Goal: Task Accomplishment & Management: Manage account settings

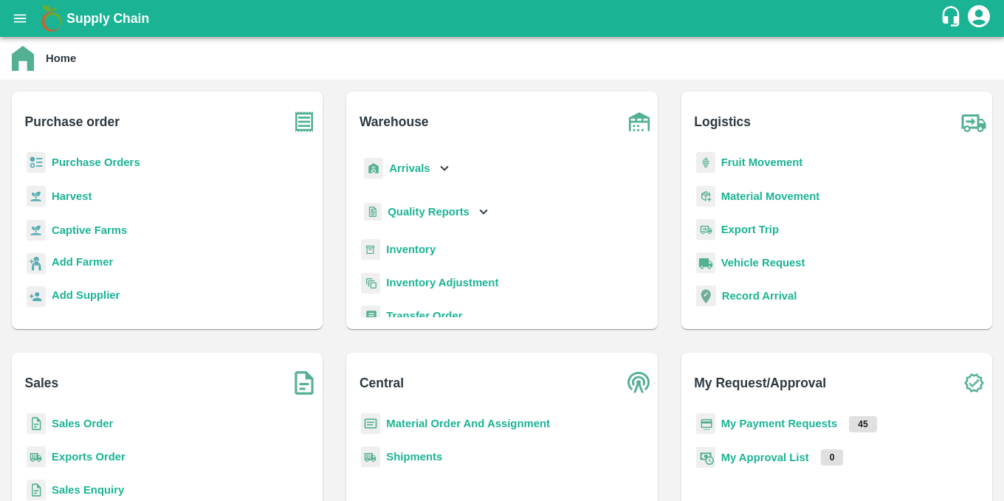
click at [94, 157] on b "Purchase Orders" at bounding box center [96, 162] width 89 height 12
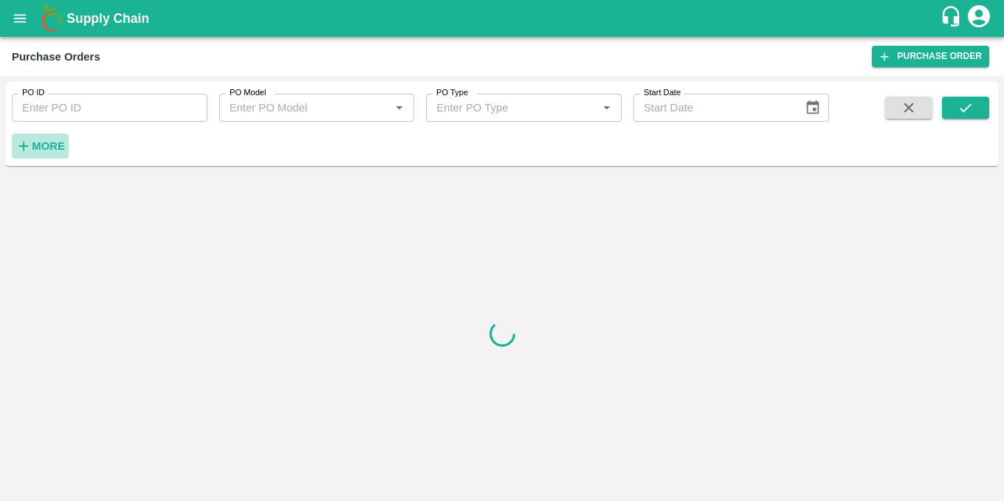
click at [41, 153] on h6 "More" at bounding box center [48, 146] width 33 height 19
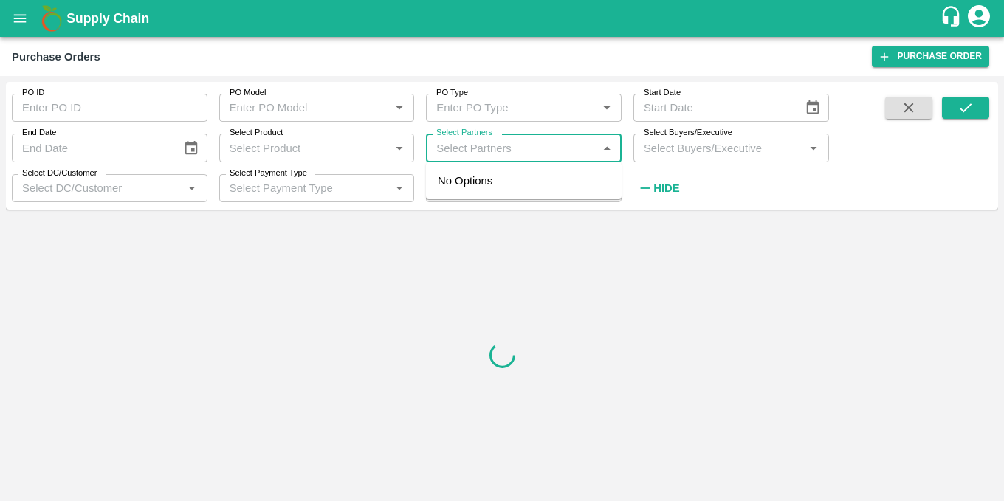
click at [486, 152] on input "Select Partners" at bounding box center [511, 147] width 162 height 19
paste input "9923949470"
type input "9923949470"
click at [461, 191] on input "checkbox" at bounding box center [459, 189] width 30 height 30
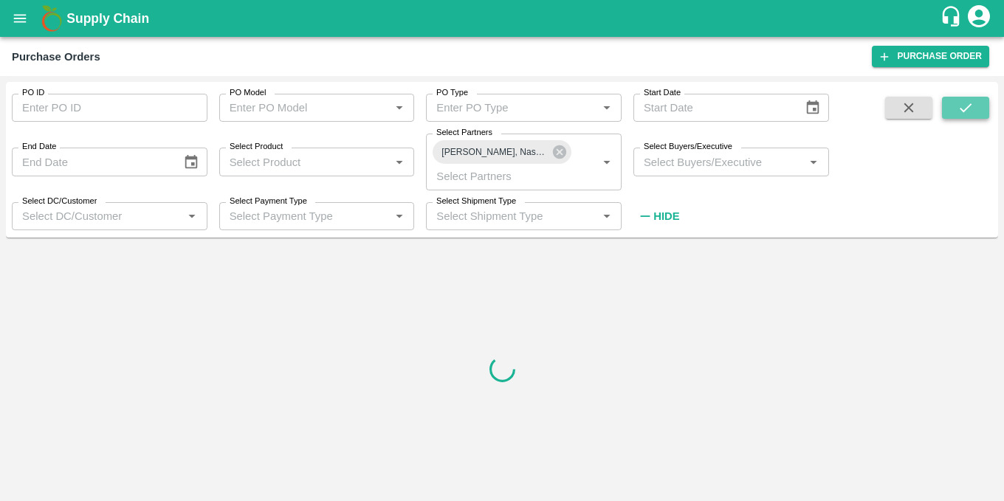
click at [959, 108] on icon "submit" at bounding box center [965, 108] width 16 height 16
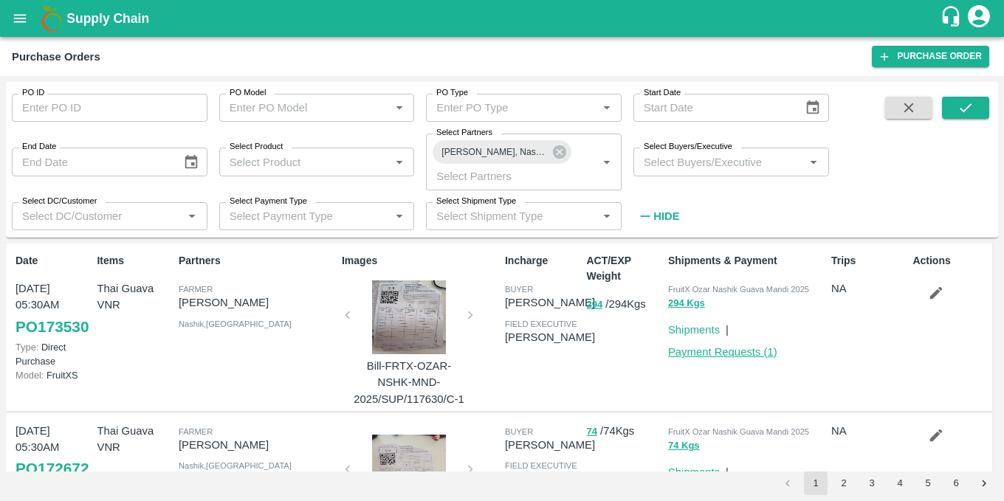
click at [720, 351] on link "Payment Requests ( 1 )" at bounding box center [722, 352] width 109 height 12
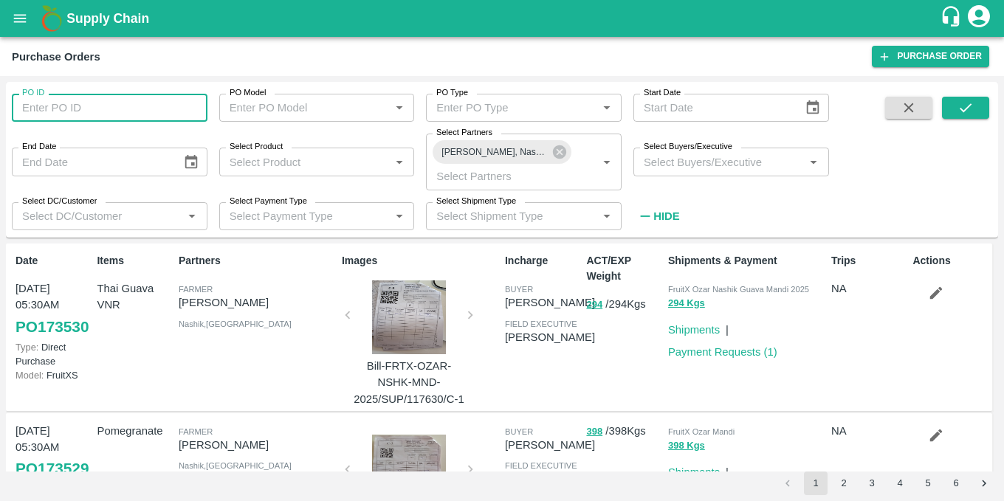
click at [61, 103] on input "PO ID" at bounding box center [110, 108] width 196 height 28
paste input "173530"
type input "173530"
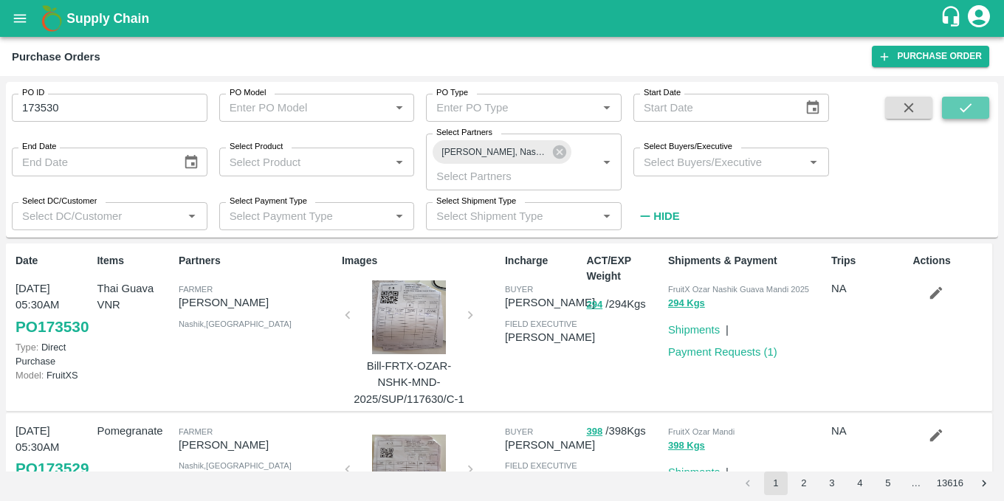
click at [962, 103] on icon "submit" at bounding box center [965, 108] width 16 height 16
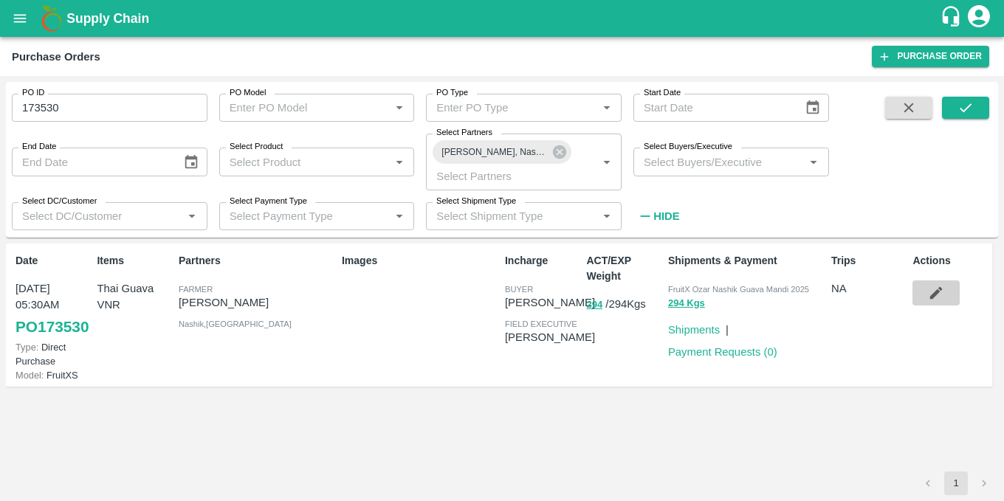
click at [934, 291] on icon "button" at bounding box center [936, 293] width 16 height 16
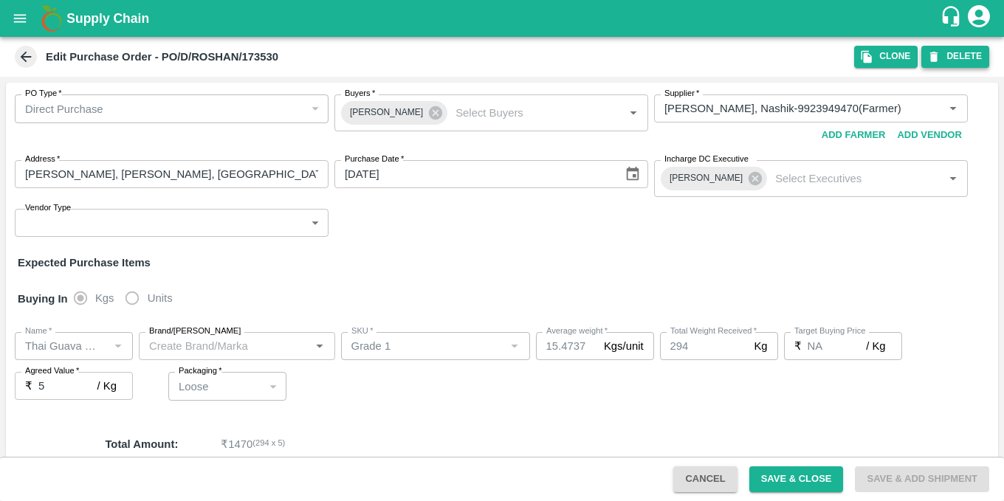
click at [943, 58] on button "DELETE" at bounding box center [955, 56] width 68 height 21
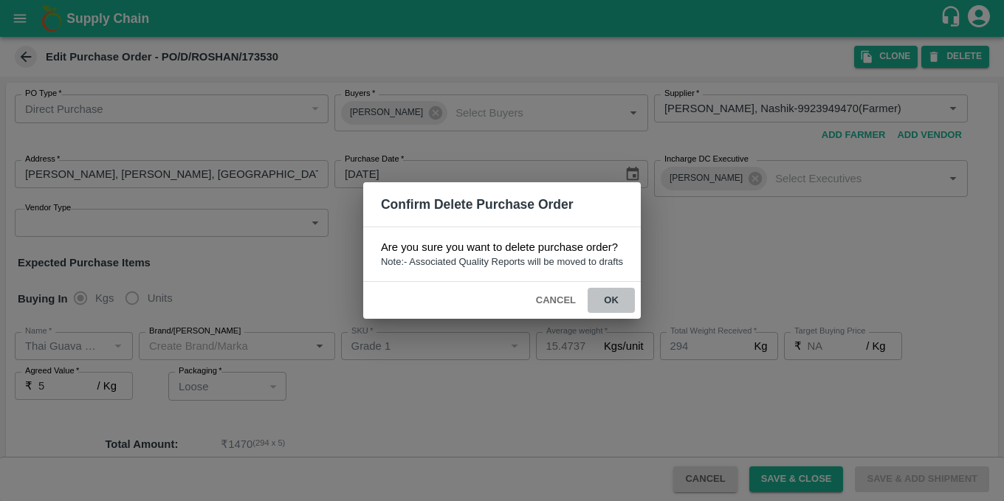
click at [621, 297] on button "ok" at bounding box center [610, 301] width 47 height 26
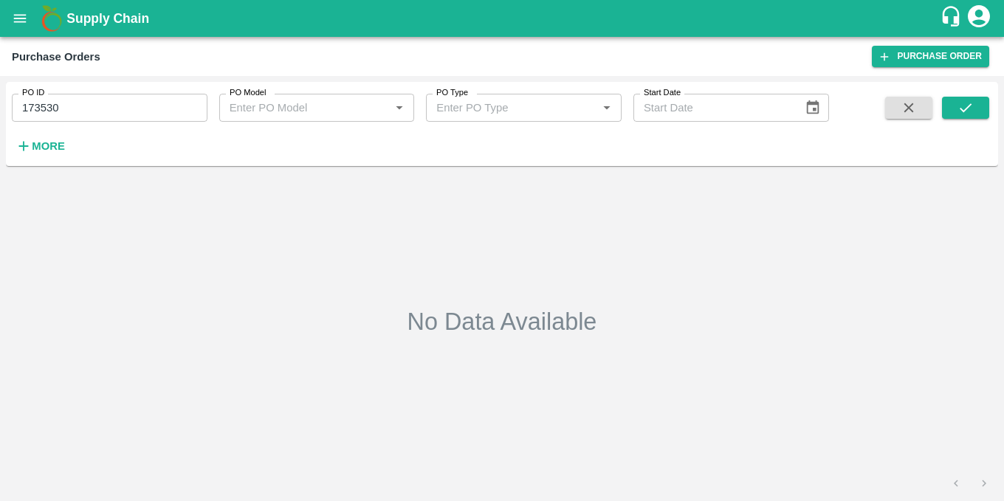
click at [58, 148] on strong "More" at bounding box center [48, 146] width 33 height 12
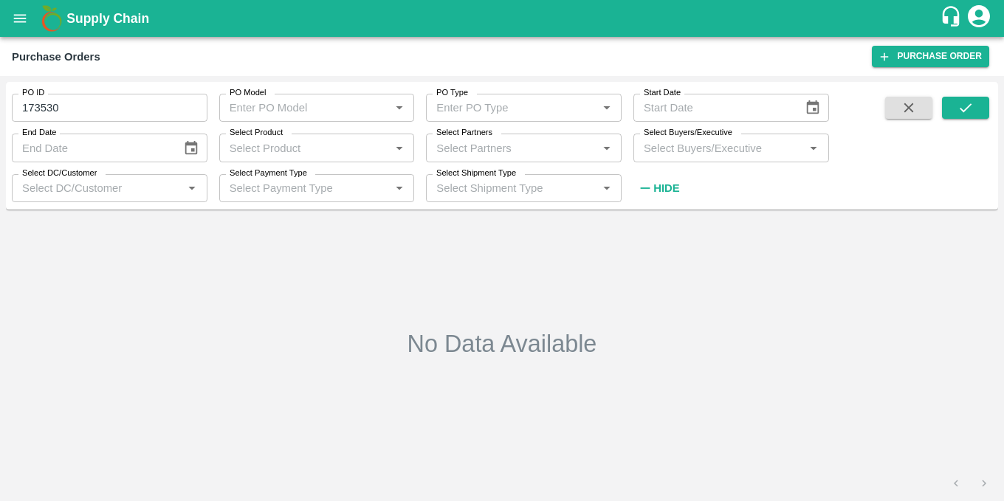
click at [533, 156] on input "Select Partners" at bounding box center [511, 147] width 162 height 19
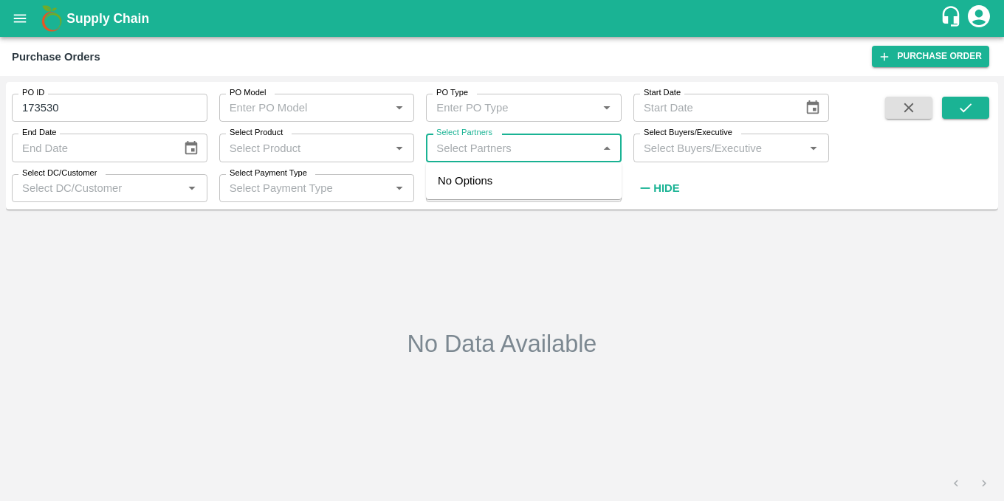
paste input "7083211738"
type input "7083211738"
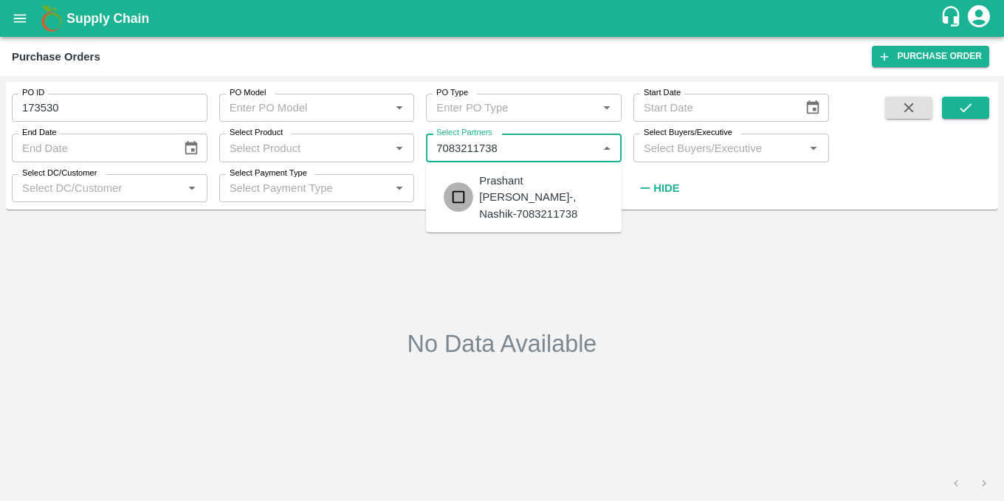
click at [455, 200] on input "checkbox" at bounding box center [459, 197] width 30 height 30
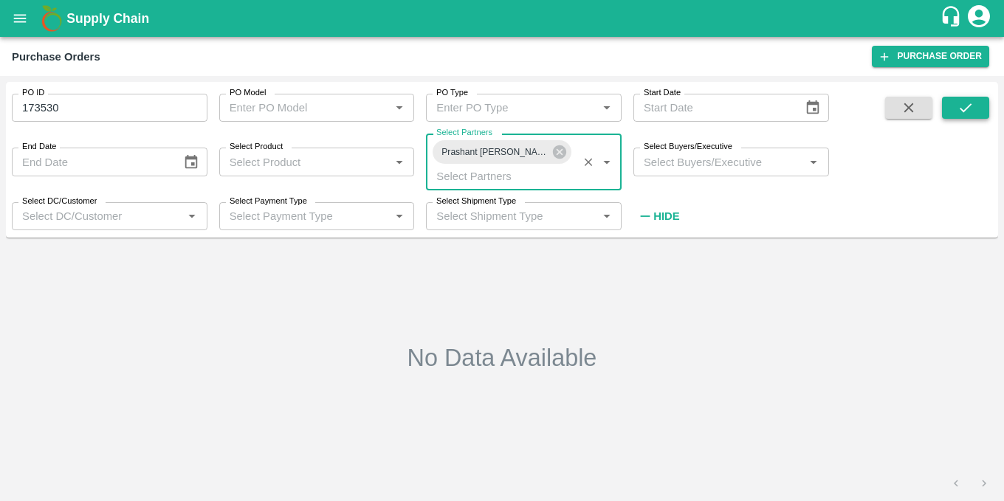
click at [971, 111] on icon "submit" at bounding box center [965, 108] width 16 height 16
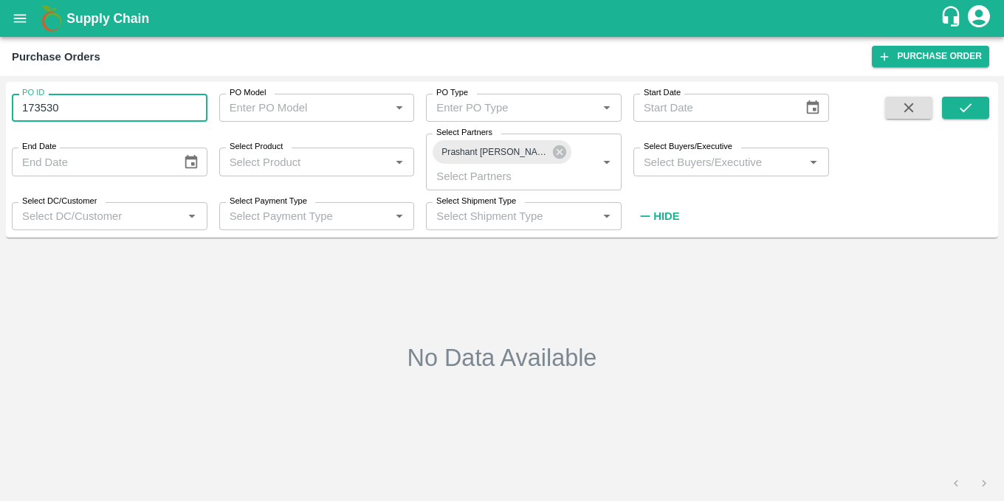
click at [148, 103] on input "173530" at bounding box center [110, 108] width 196 height 28
type input "1"
click at [968, 110] on icon "submit" at bounding box center [965, 108] width 16 height 16
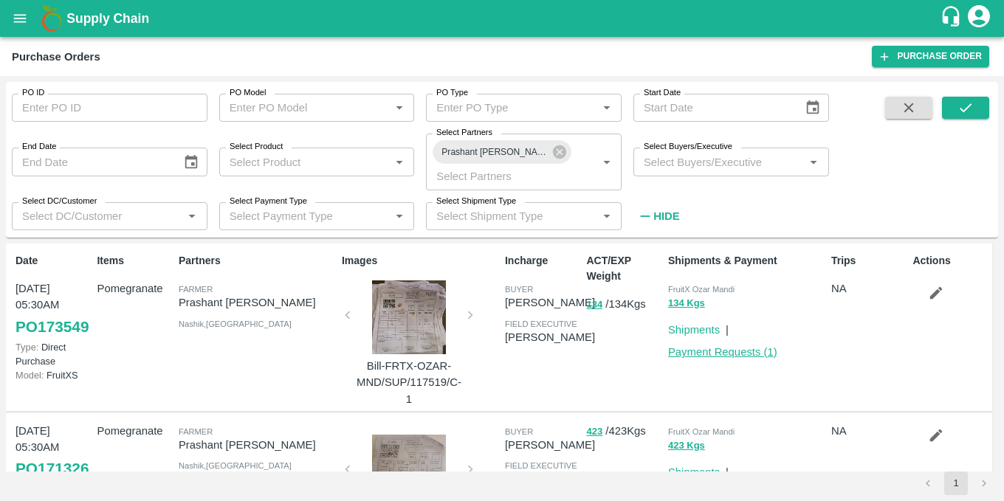
click at [753, 353] on link "Payment Requests ( 1 )" at bounding box center [722, 352] width 109 height 12
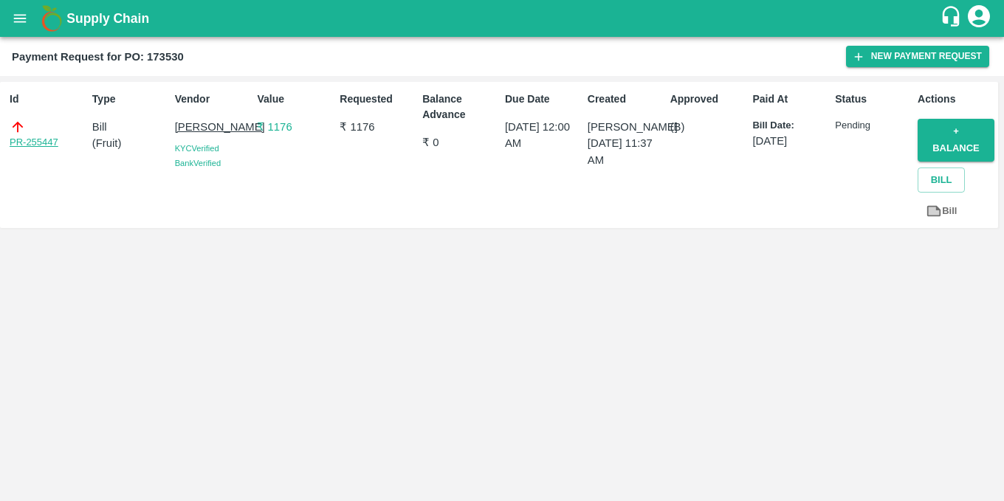
click at [19, 142] on link "PR-255447" at bounding box center [34, 142] width 49 height 15
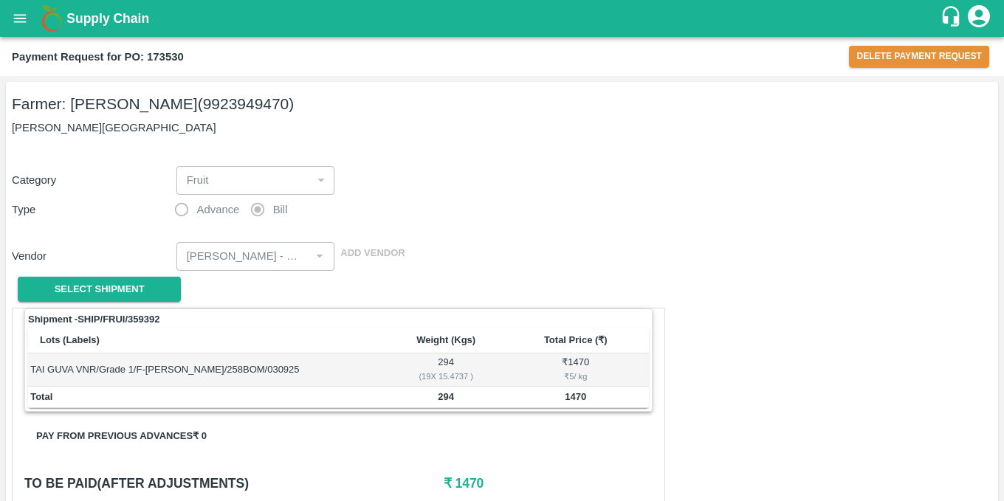
scroll to position [117, 0]
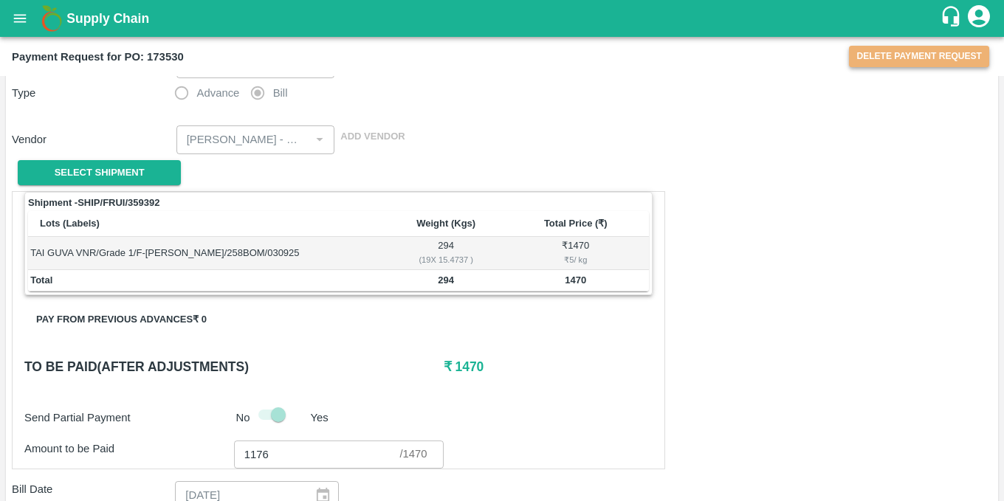
click at [871, 53] on button "Delete Payment Request" at bounding box center [919, 56] width 140 height 21
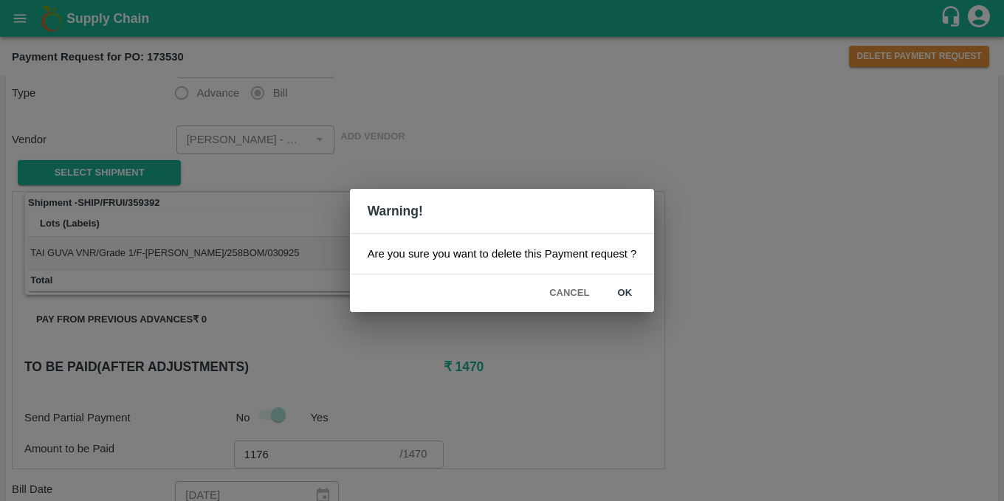
click at [633, 294] on button "ok" at bounding box center [624, 293] width 47 height 26
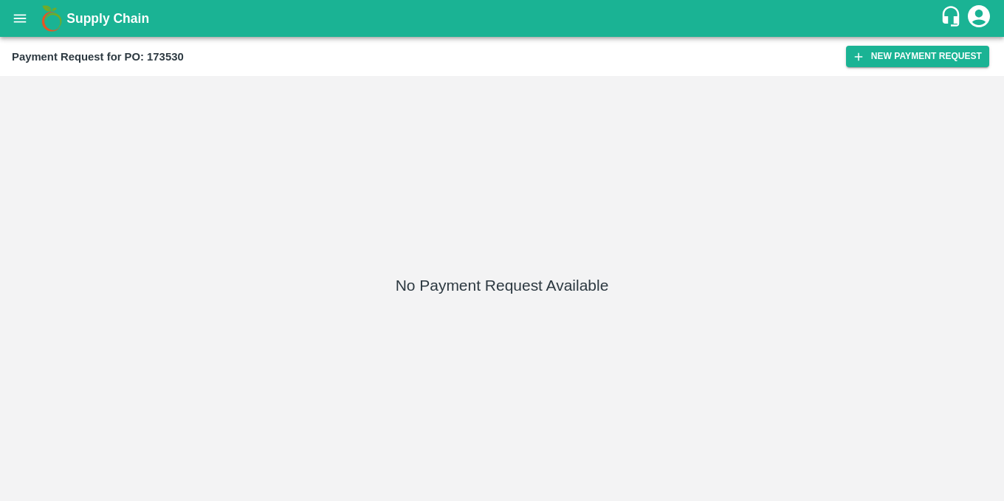
click at [173, 54] on b "Payment Request for PO: 173530" at bounding box center [98, 57] width 172 height 12
copy b "173530"
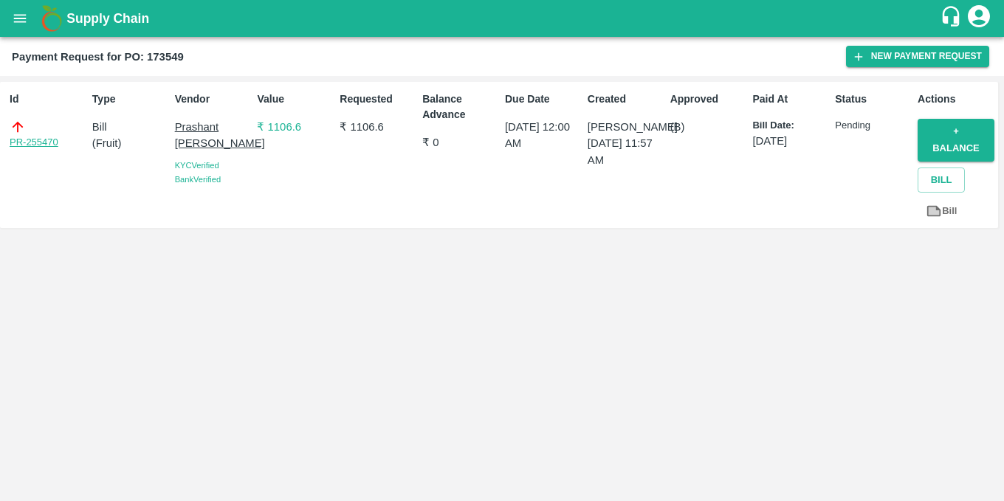
click at [43, 145] on link "PR-255470" at bounding box center [34, 142] width 49 height 15
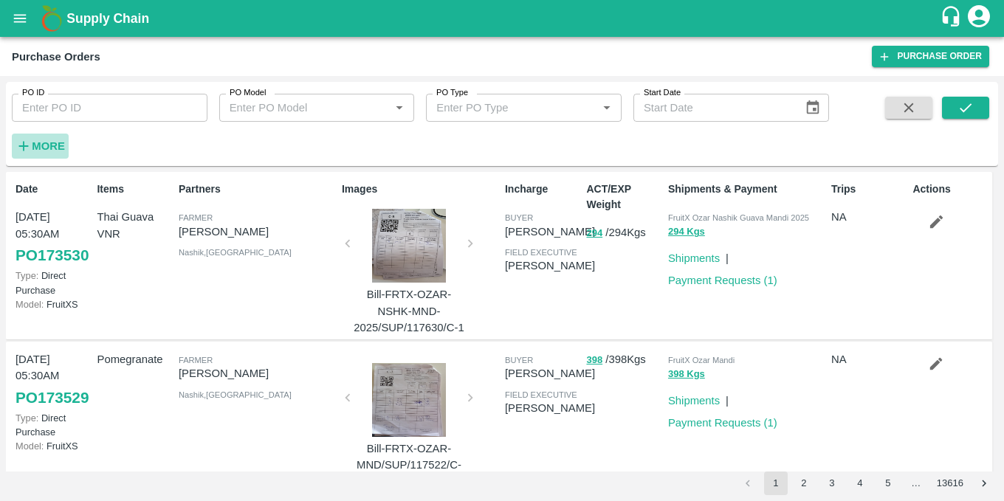
click at [46, 145] on strong "More" at bounding box center [48, 146] width 33 height 12
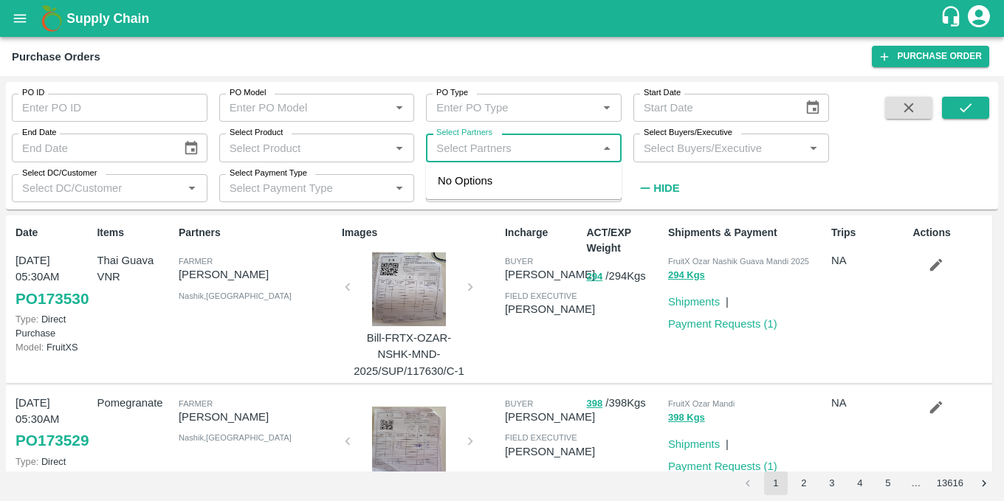
click at [469, 148] on input "Select Partners" at bounding box center [511, 147] width 162 height 19
paste input "9822451080"
type input "9822451080"
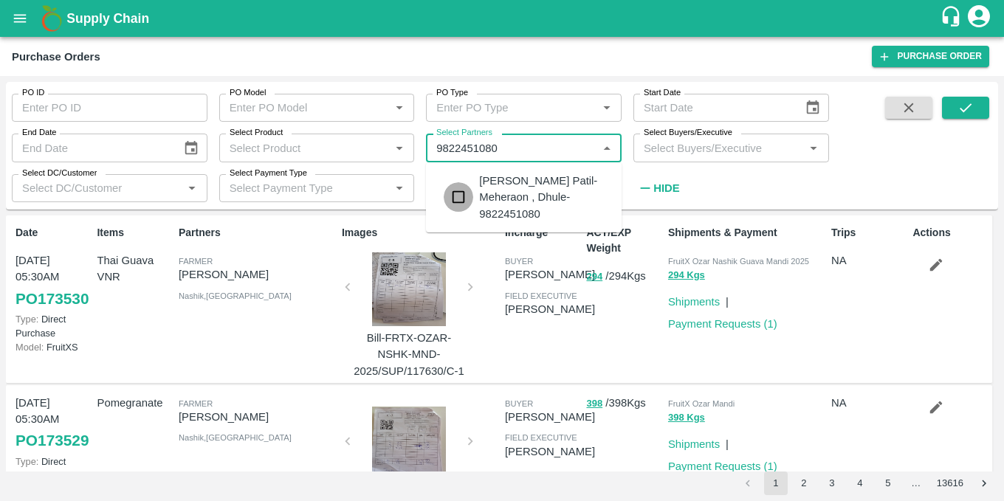
click at [460, 197] on input "checkbox" at bounding box center [459, 197] width 30 height 30
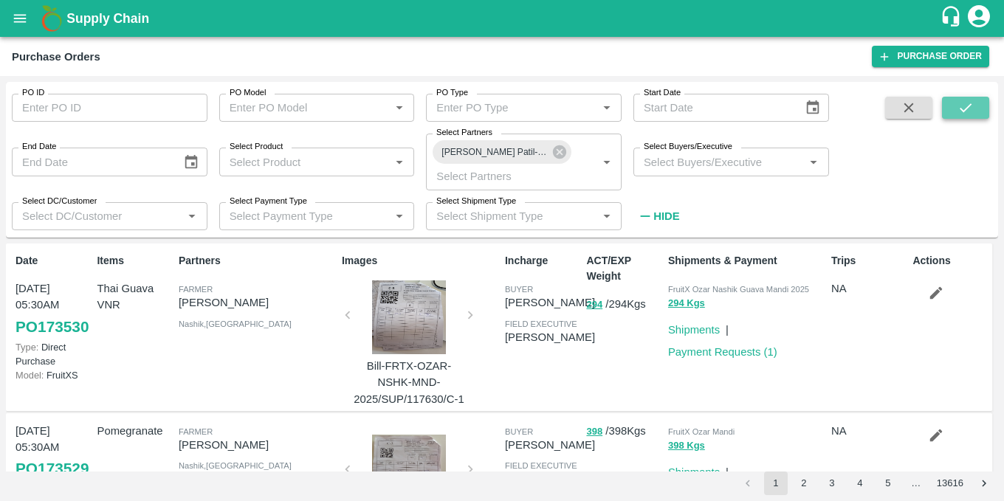
click at [977, 111] on button "submit" at bounding box center [965, 108] width 47 height 22
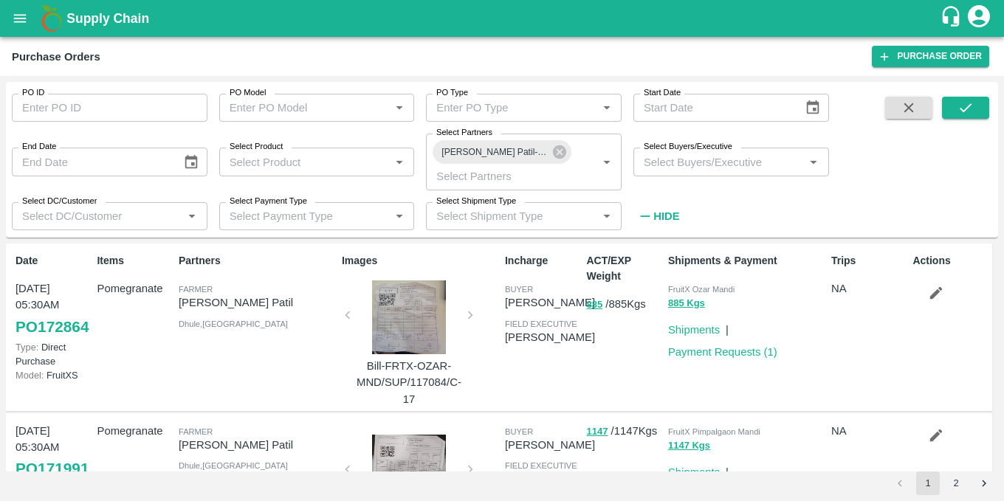
scroll to position [1, 0]
click at [969, 107] on icon "submit" at bounding box center [965, 108] width 16 height 16
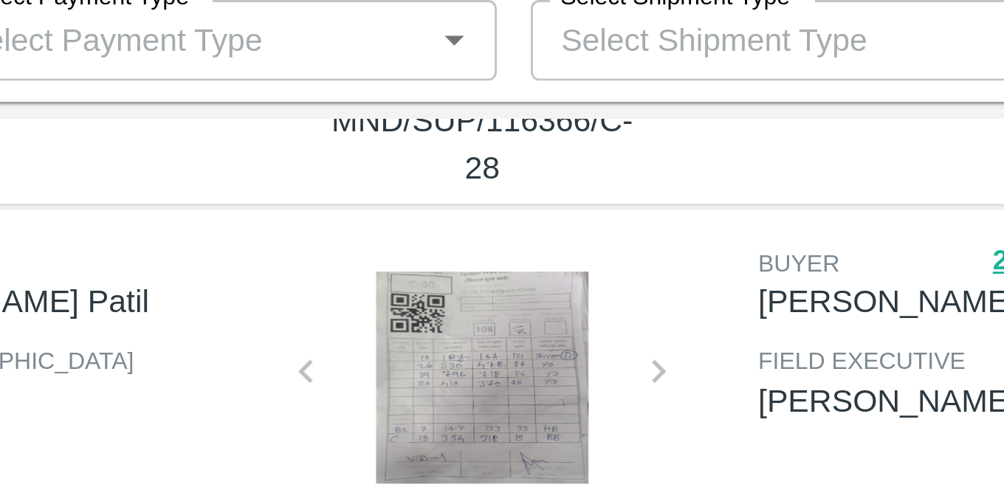
scroll to position [602, 0]
